Goal: Task Accomplishment & Management: Manage account settings

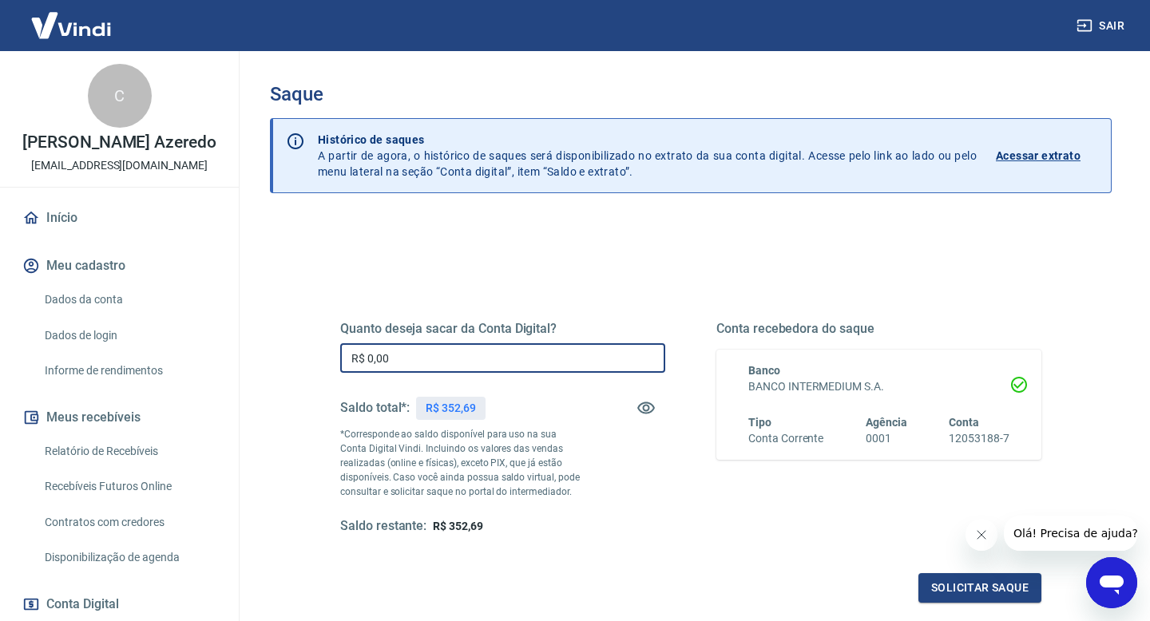
drag, startPoint x: 450, startPoint y: 355, endPoint x: 276, endPoint y: 307, distance: 180.8
click at [276, 307] on div "Quanto deseja sacar da Conta Digital? R$ 0,00 ​ Saldo total*: R$ 352,69 *Corres…" at bounding box center [691, 504] width 842 height 571
type input "R$ 352,69"
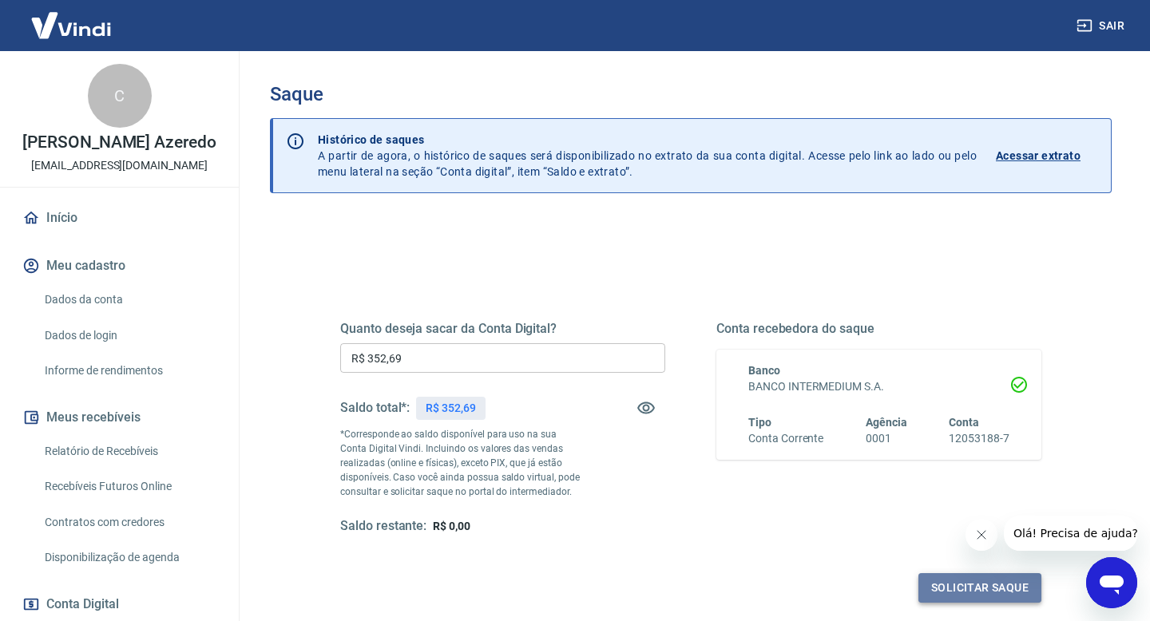
click at [1026, 596] on button "Solicitar saque" at bounding box center [979, 588] width 123 height 30
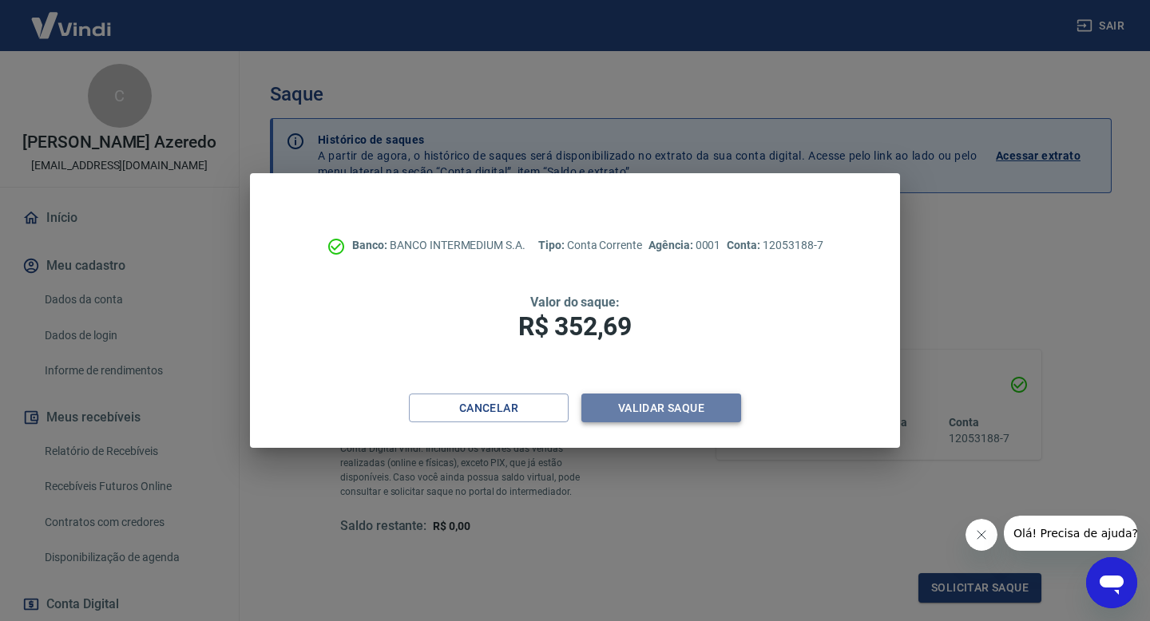
click at [656, 414] on button "Validar saque" at bounding box center [661, 409] width 160 height 30
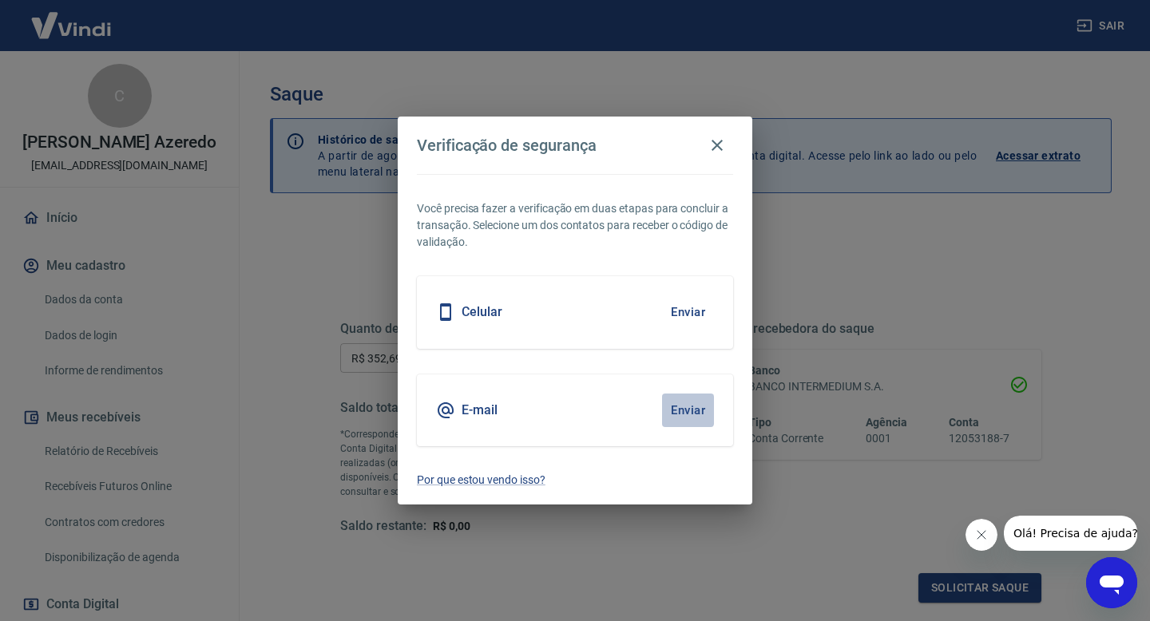
click at [688, 412] on button "Enviar" at bounding box center [688, 411] width 52 height 34
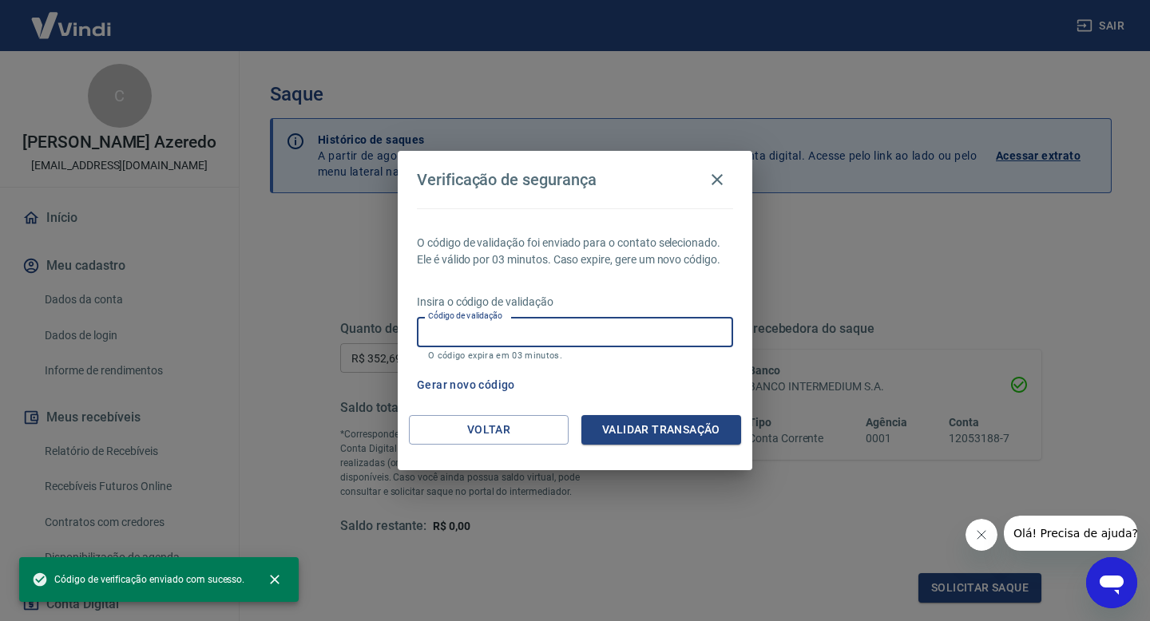
click at [673, 334] on input "Código de validação" at bounding box center [575, 332] width 316 height 30
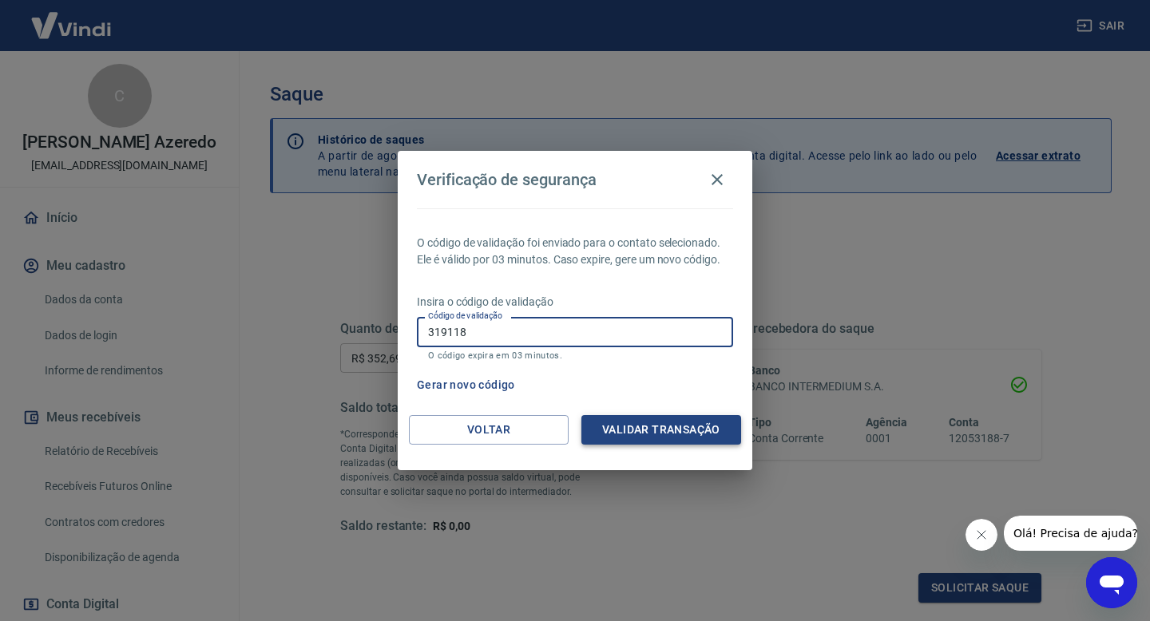
type input "319118"
click at [715, 430] on button "Validar transação" at bounding box center [661, 430] width 160 height 30
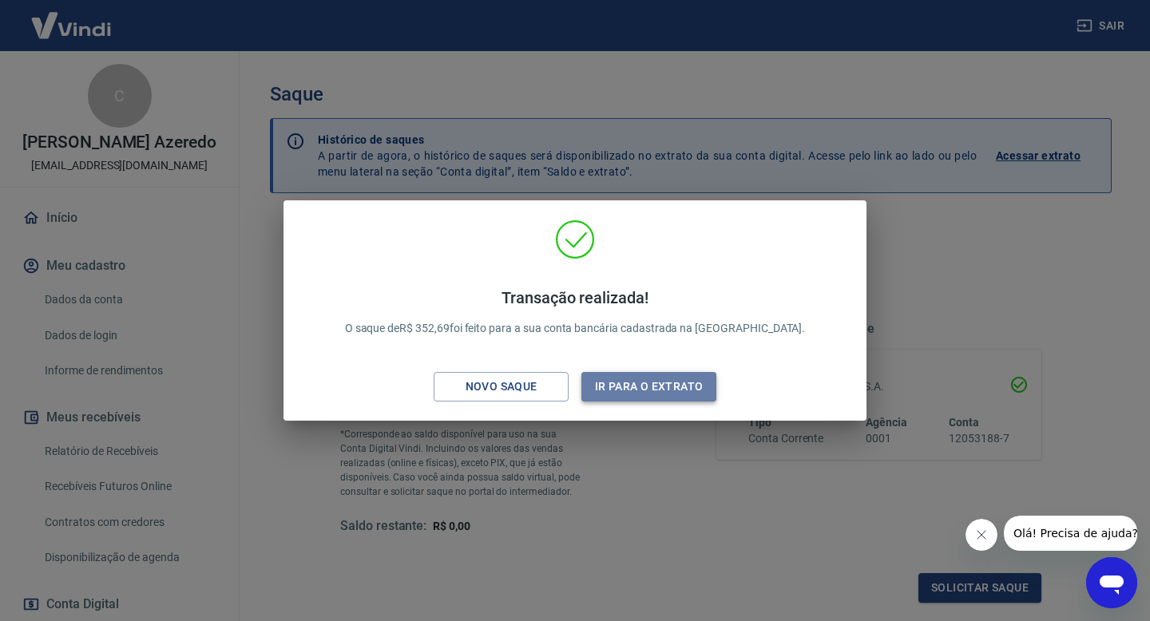
click at [599, 398] on button "Ir para o extrato" at bounding box center [648, 387] width 135 height 30
